Goal: Find specific page/section: Find specific page/section

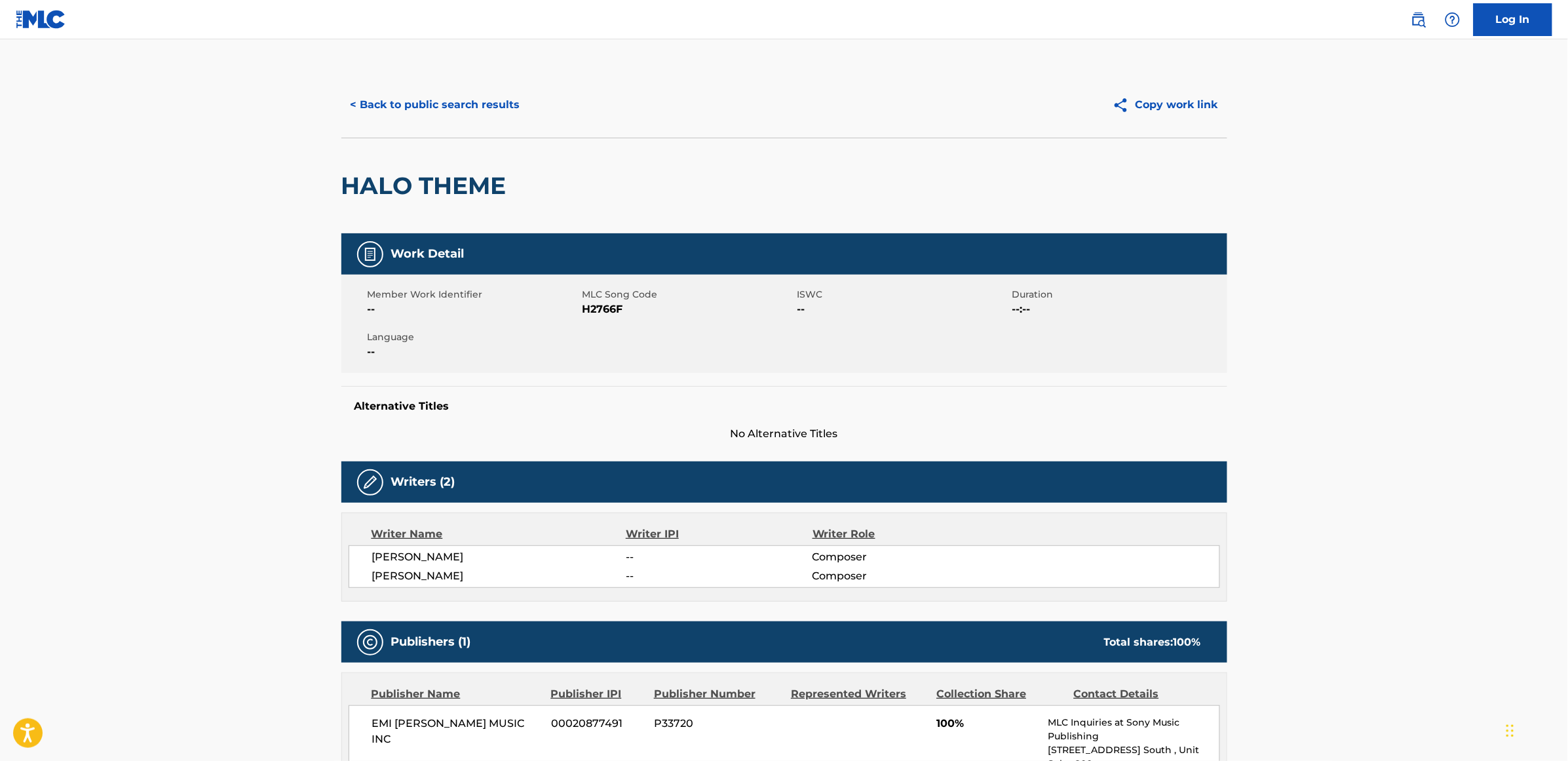
click at [490, 107] on button "< Back to public search results" at bounding box center [436, 105] width 188 height 33
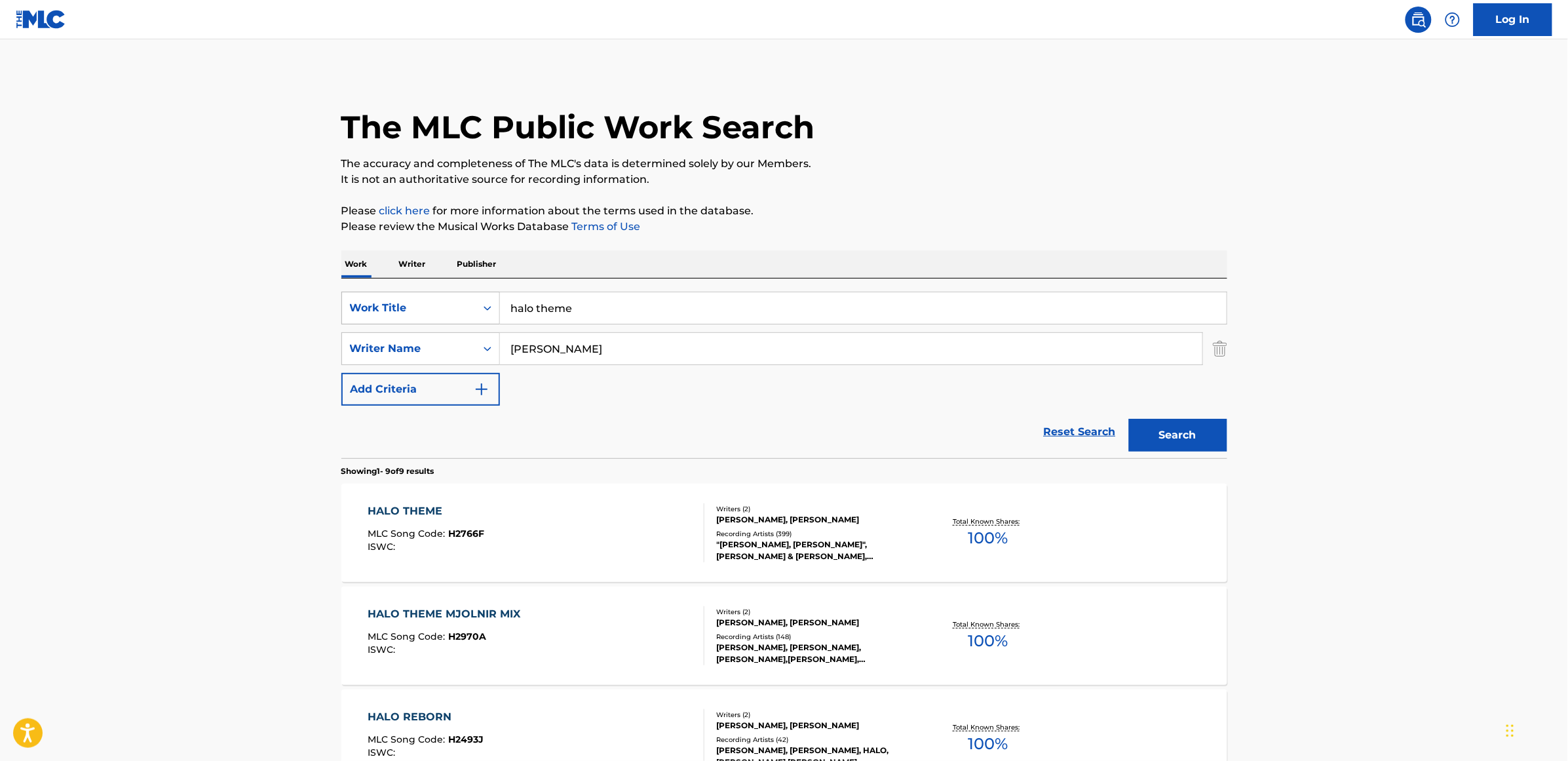
drag, startPoint x: 594, startPoint y: 308, endPoint x: 481, endPoint y: 317, distance: 113.4
click at [481, 317] on div "SearchWithCriteria11cff4b6-d173-4c8a-95a1-df4f2153eaf8 Work Title halo theme" at bounding box center [785, 308] width 886 height 33
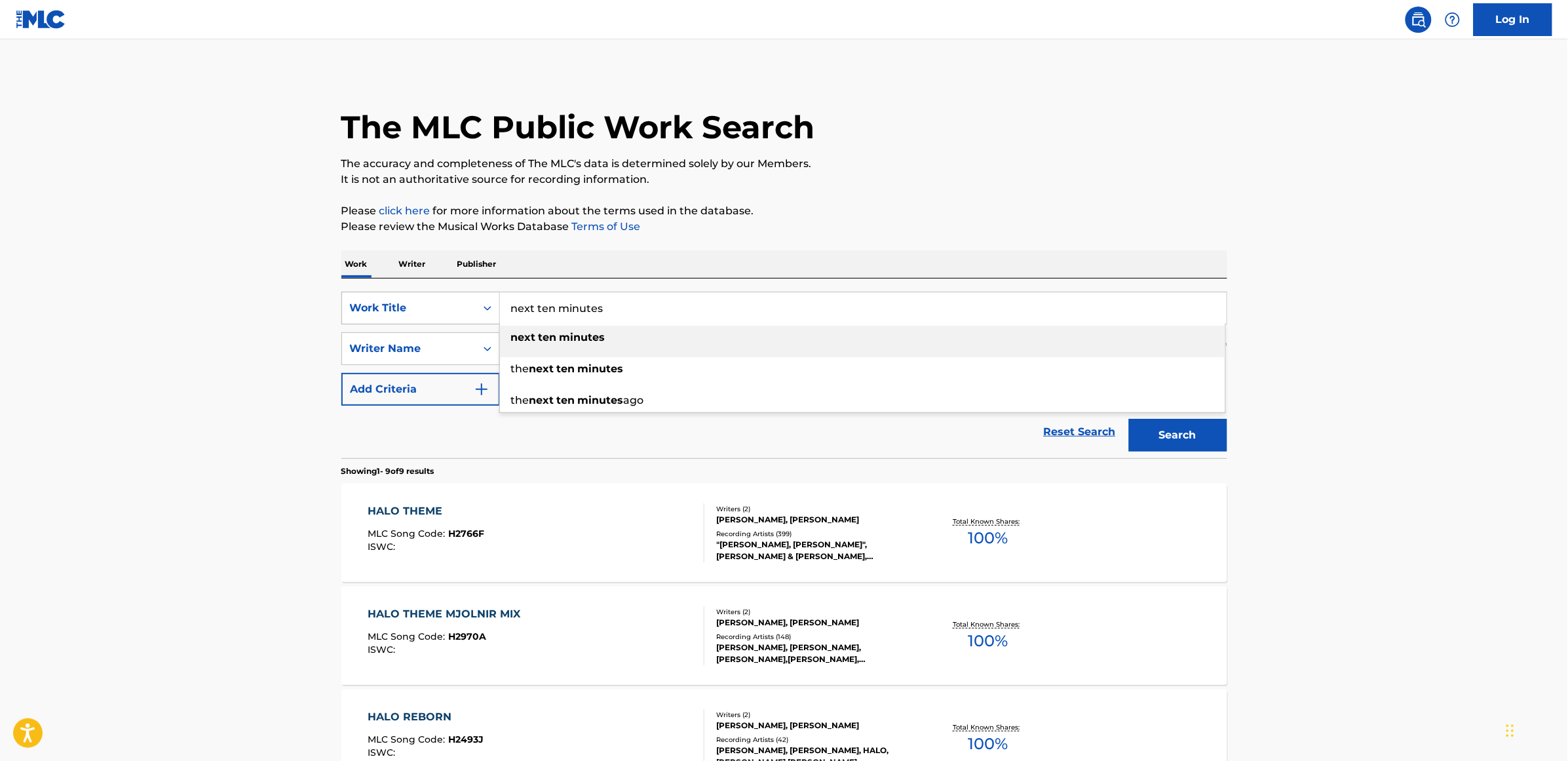
type input "next ten minutes"
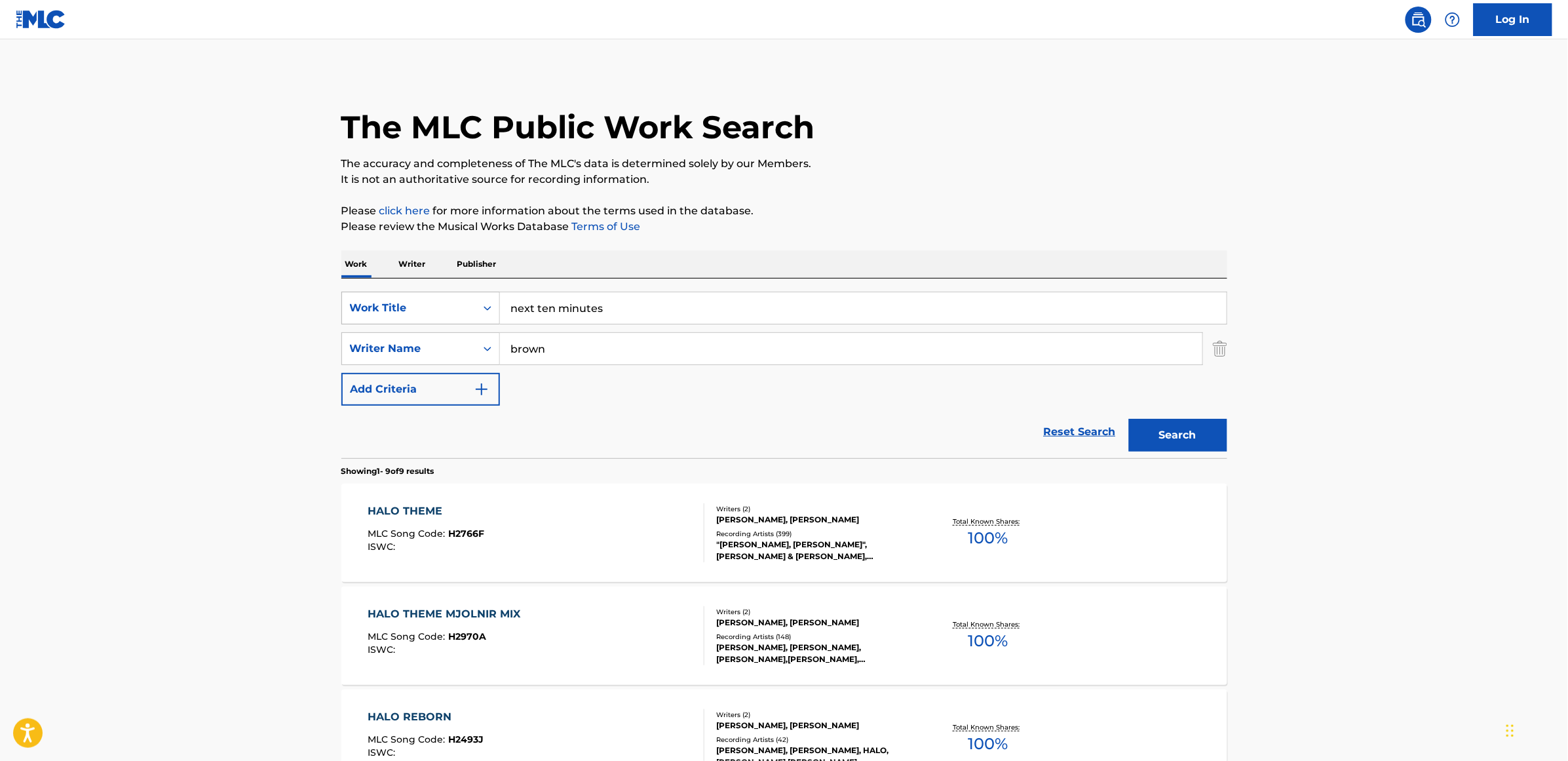
type input "brown"
click at [1129, 419] on button "Search" at bounding box center [1178, 435] width 98 height 33
click at [497, 612] on div "THE NEXT TEN MINUTES AGO" at bounding box center [452, 614] width 169 height 16
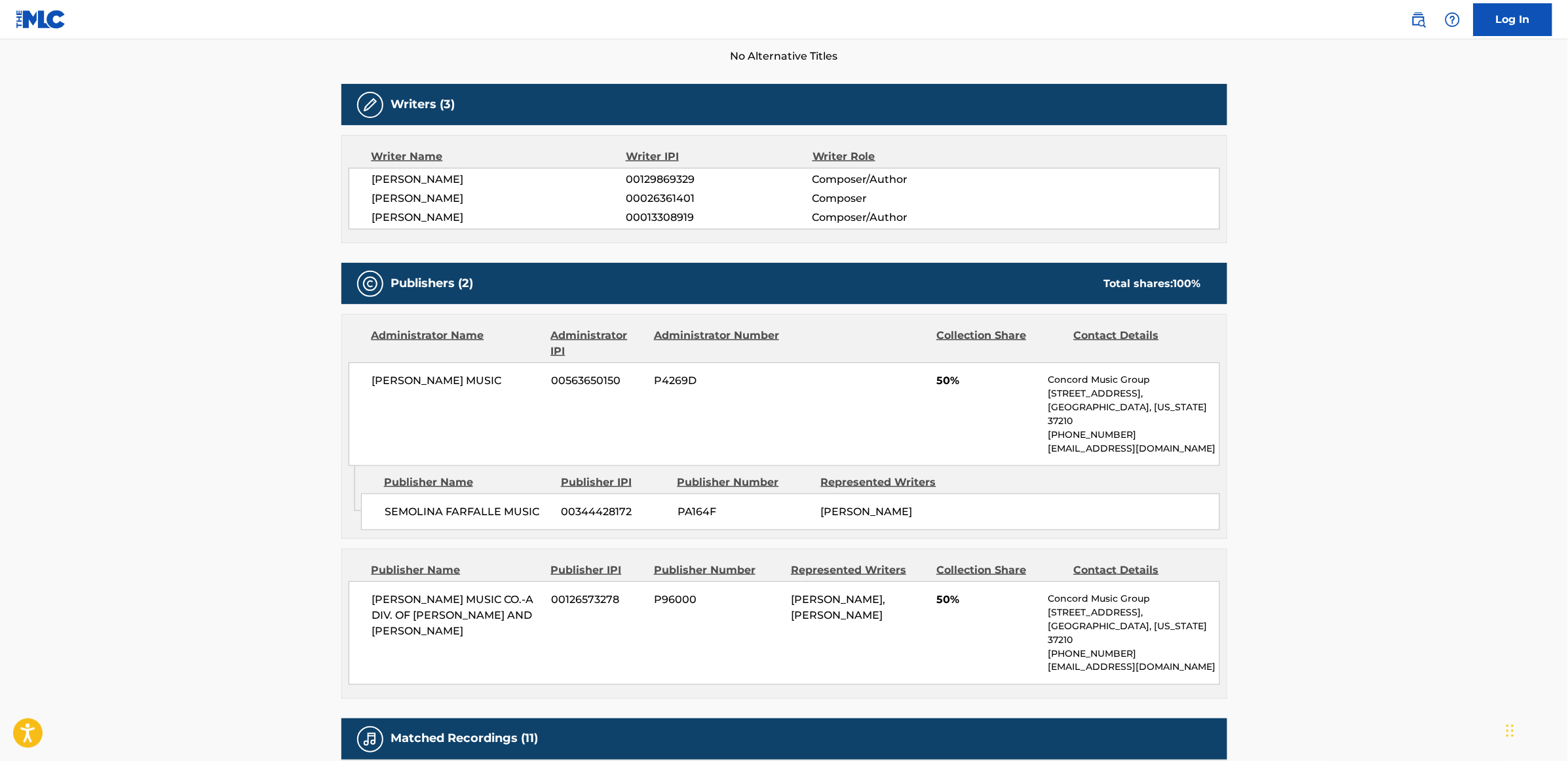
scroll to position [409, 0]
